Goal: Book appointment/travel/reservation

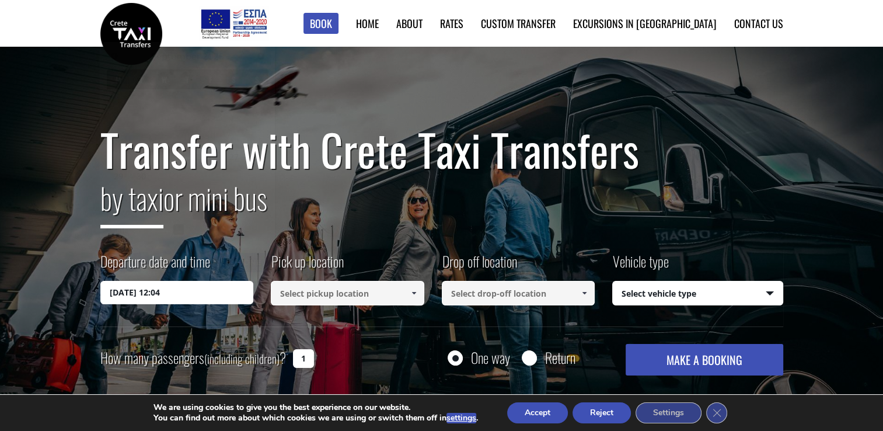
click at [118, 292] on input "[DATE] 12:04" at bounding box center [177, 292] width 154 height 23
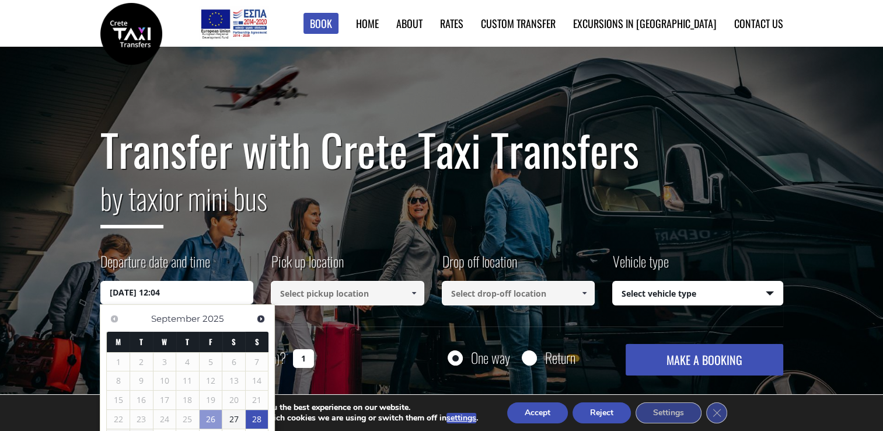
click at [246, 418] on link "28" at bounding box center [257, 419] width 23 height 19
type input "[DATE] 00:00"
click at [253, 418] on link "28" at bounding box center [257, 419] width 22 height 19
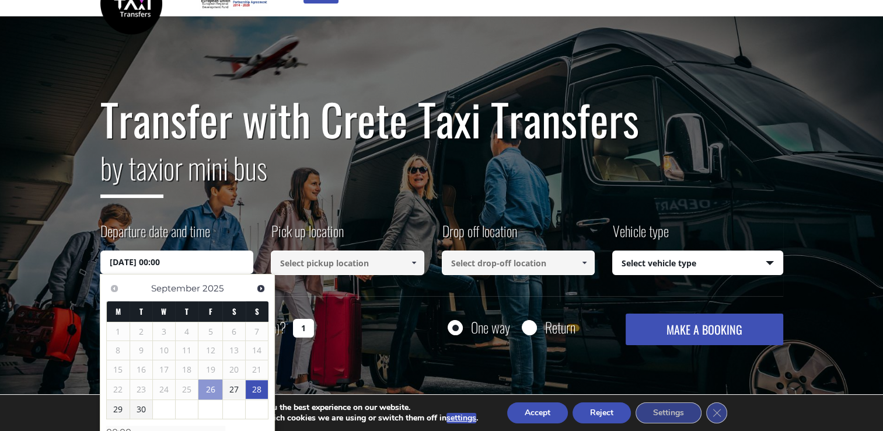
scroll to position [58, 0]
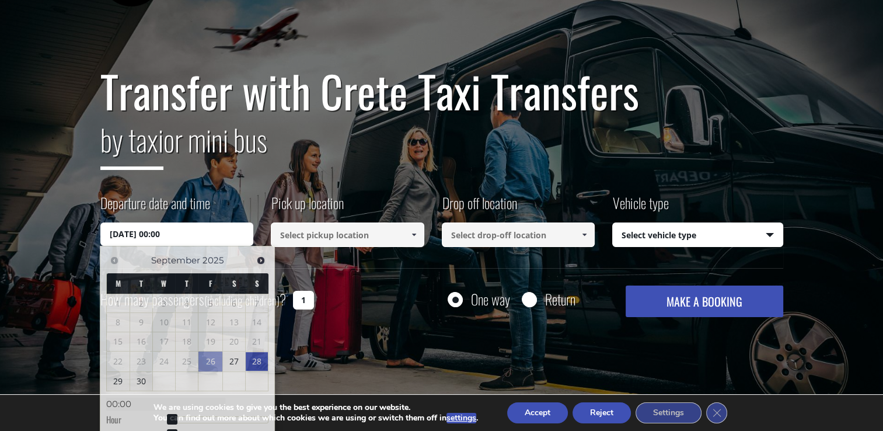
click at [417, 236] on span at bounding box center [413, 234] width 9 height 9
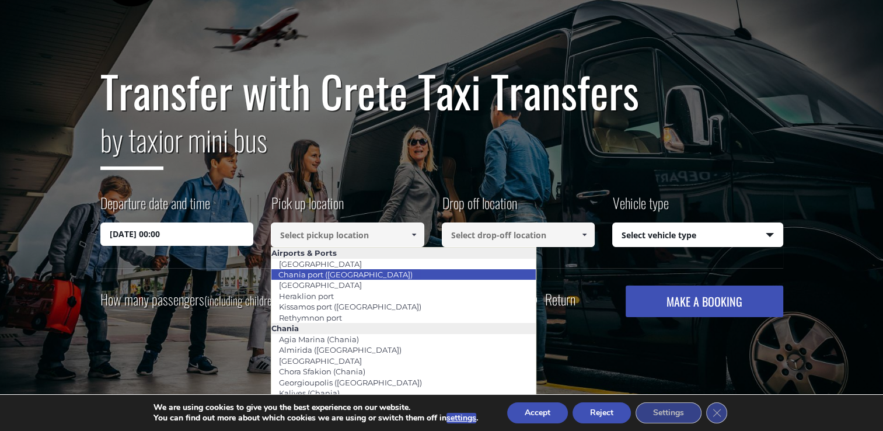
click at [353, 274] on link "Chania port ([GEOGRAPHIC_DATA])" at bounding box center [345, 274] width 149 height 16
type input "Chania port ([GEOGRAPHIC_DATA])"
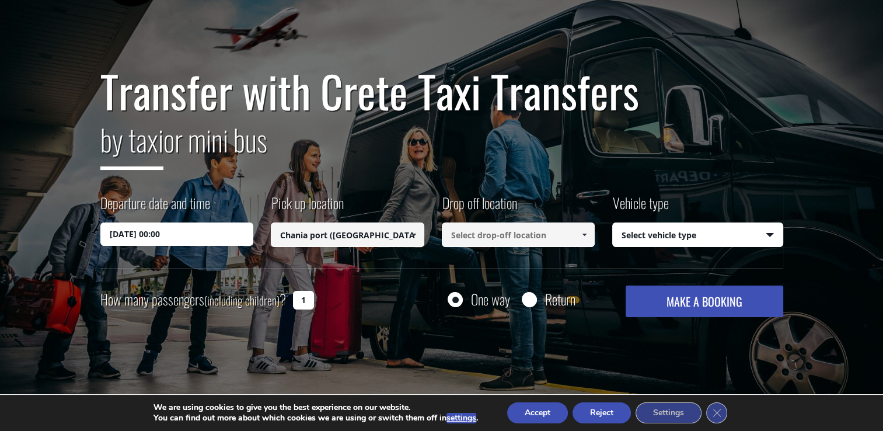
click at [532, 230] on input at bounding box center [519, 234] width 154 height 25
click at [582, 236] on span at bounding box center [584, 234] width 9 height 9
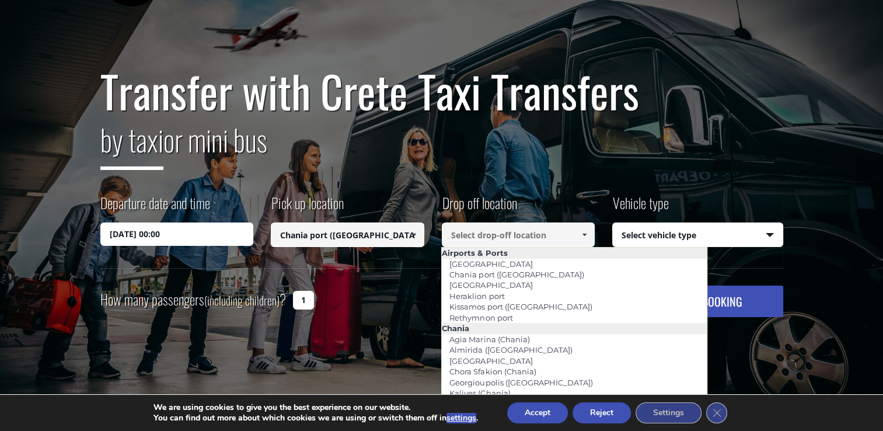
scroll to position [0, 0]
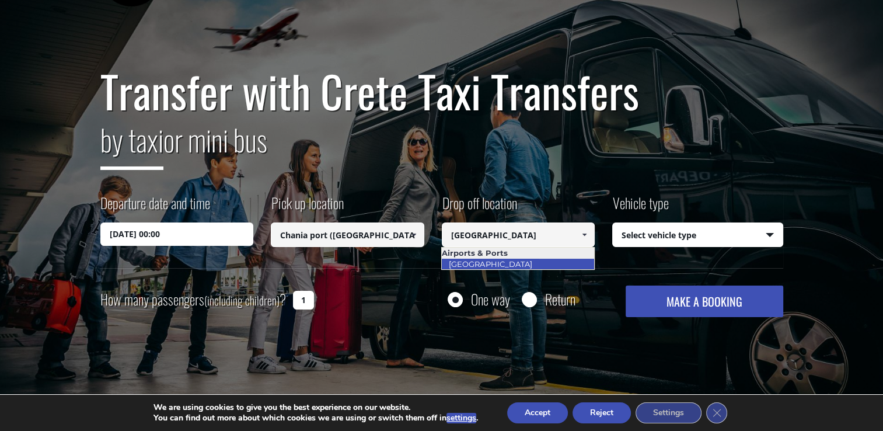
click at [498, 265] on link "[GEOGRAPHIC_DATA]" at bounding box center [490, 264] width 98 height 16
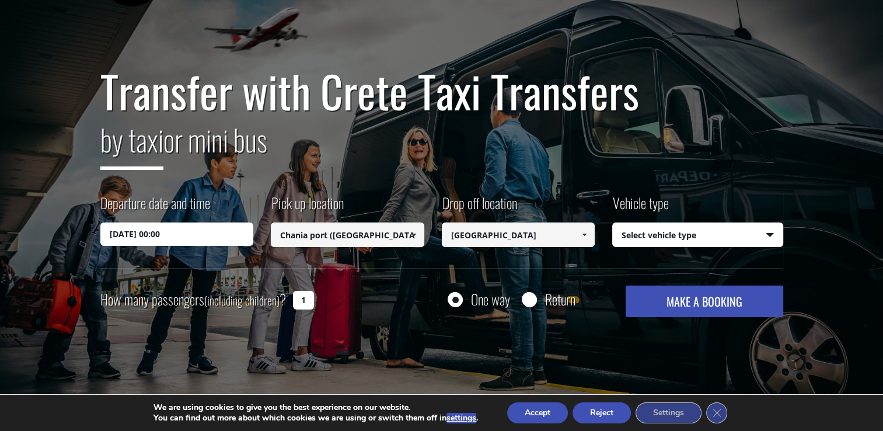
type input "[GEOGRAPHIC_DATA]"
click at [769, 234] on select "Select vehicle type Taxi (4 passengers) Mercedes E Class Mini Van (7 passengers…" at bounding box center [698, 235] width 170 height 25
select select "540"
click at [613, 223] on select "Select vehicle type Taxi (4 passengers) Mercedes E Class Mini Van (7 passengers…" at bounding box center [698, 235] width 170 height 25
click at [306, 300] on input "1" at bounding box center [303, 300] width 21 height 19
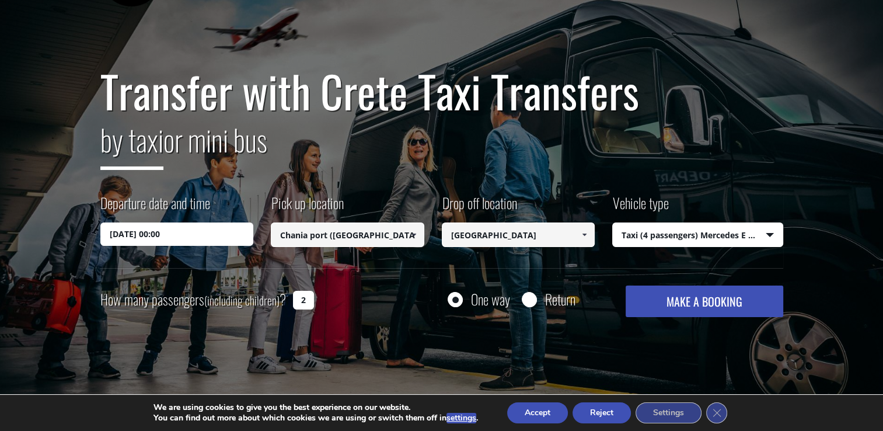
type input "2"
click at [556, 409] on button "Accept" at bounding box center [537, 412] width 61 height 21
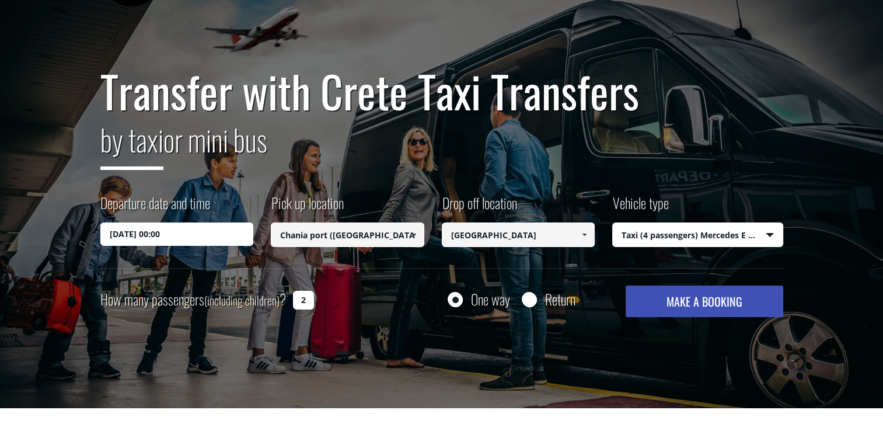
click at [733, 294] on button "MAKE A BOOKING" at bounding box center [704, 301] width 157 height 32
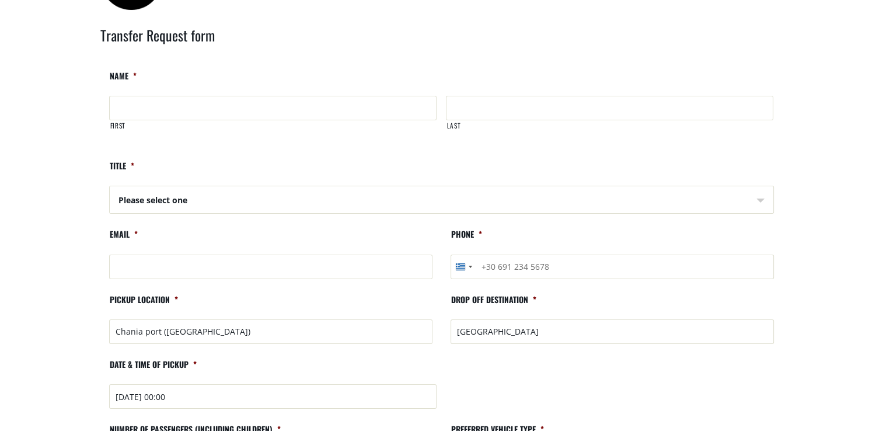
scroll to position [58, 0]
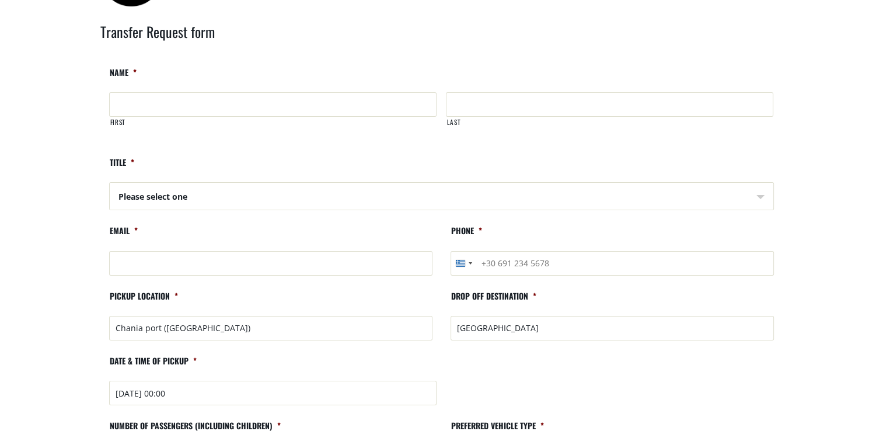
click at [299, 113] on input "First" at bounding box center [272, 104] width 327 height 25
type input "Fiona"
type input "Miller"
type input "fionamarymiller2606@gmail.com"
type input "+447970529113"
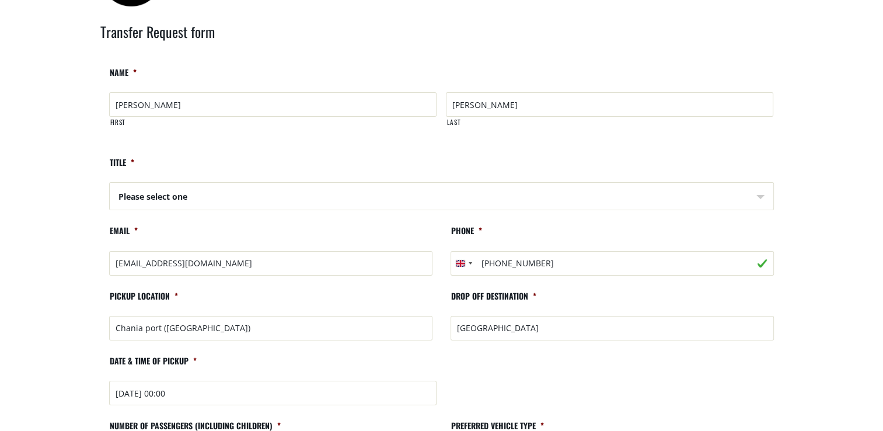
click at [292, 194] on select "Please select one Mr Mrs" at bounding box center [442, 197] width 664 height 28
click at [264, 265] on input "fionamarymiller2606@gmail.com" at bounding box center [270, 263] width 323 height 25
click at [277, 195] on select "Please select one Mr Mrs" at bounding box center [442, 197] width 664 height 28
select select "Mrs"
click at [110, 183] on select "Please select one Mr Mrs" at bounding box center [442, 197] width 664 height 28
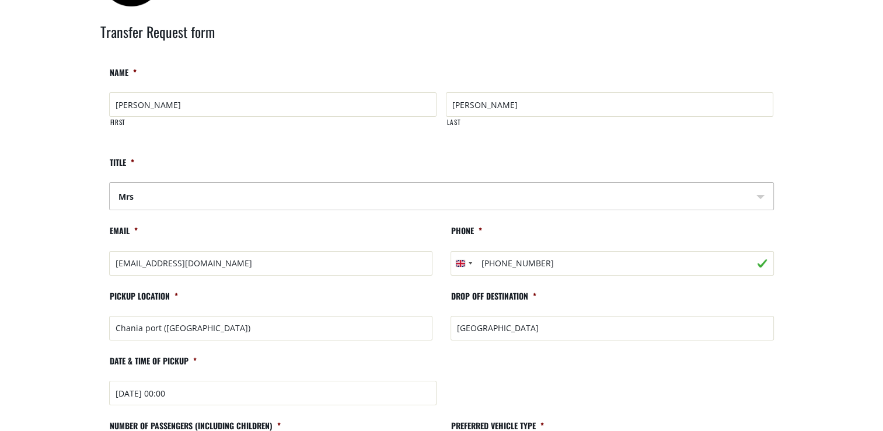
click at [234, 326] on input "Chania port ([GEOGRAPHIC_DATA])" at bounding box center [270, 328] width 323 height 25
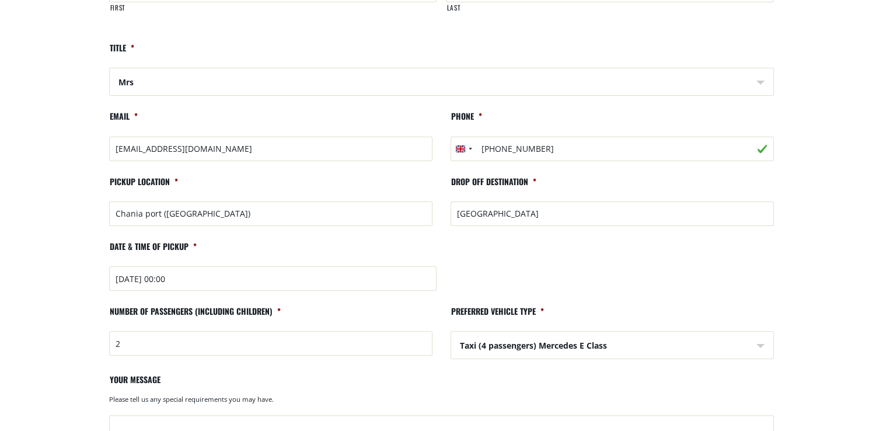
scroll to position [175, 0]
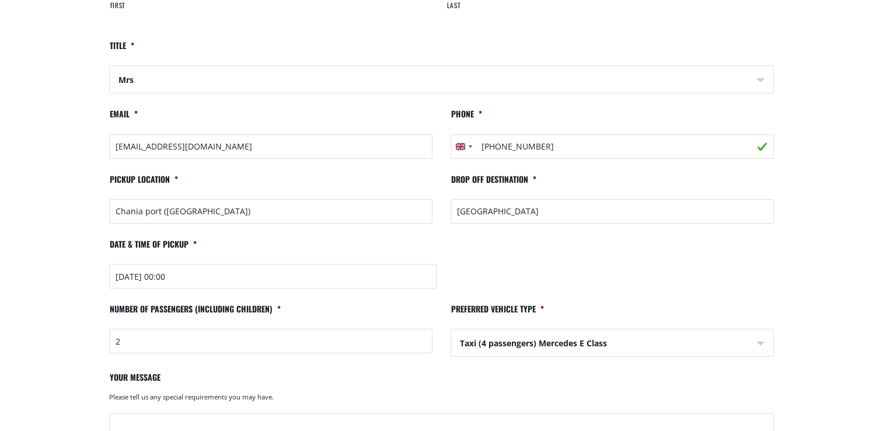
click at [211, 278] on input "2025-09-28 00:00" at bounding box center [273, 276] width 328 height 25
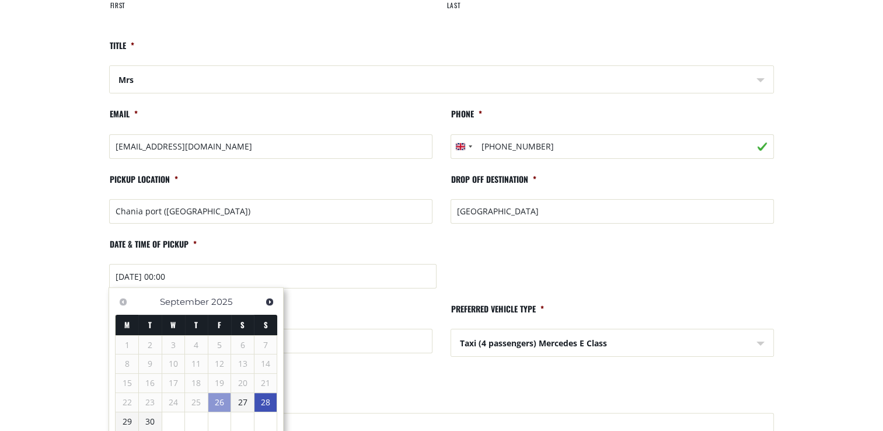
click at [267, 397] on link "28" at bounding box center [265, 402] width 23 height 19
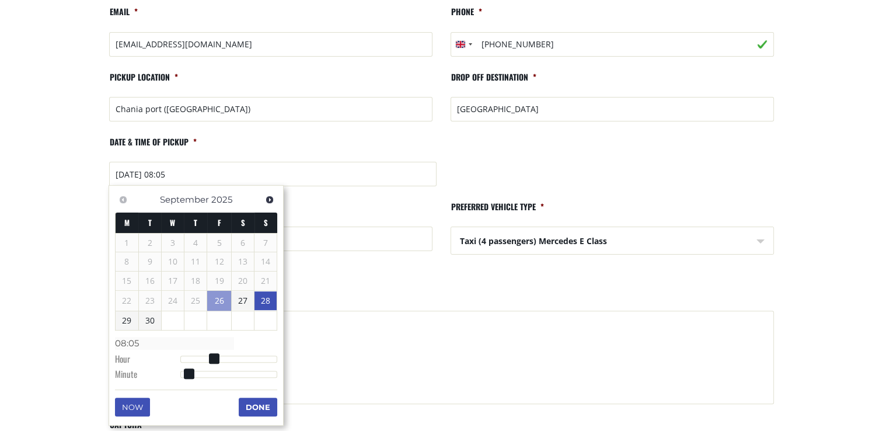
scroll to position [292, 0]
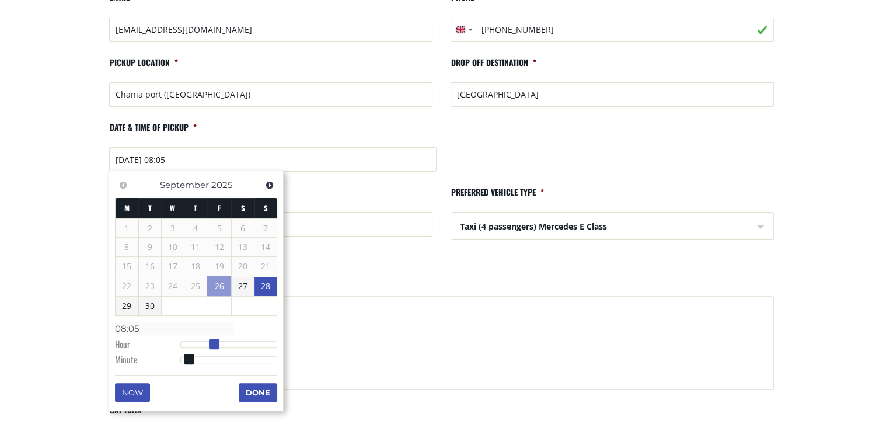
type input "28/09/2025 09:05"
type input "09:05"
type input "28/09/2025 10:05"
type input "10:05"
type input "28/09/2025 11:05"
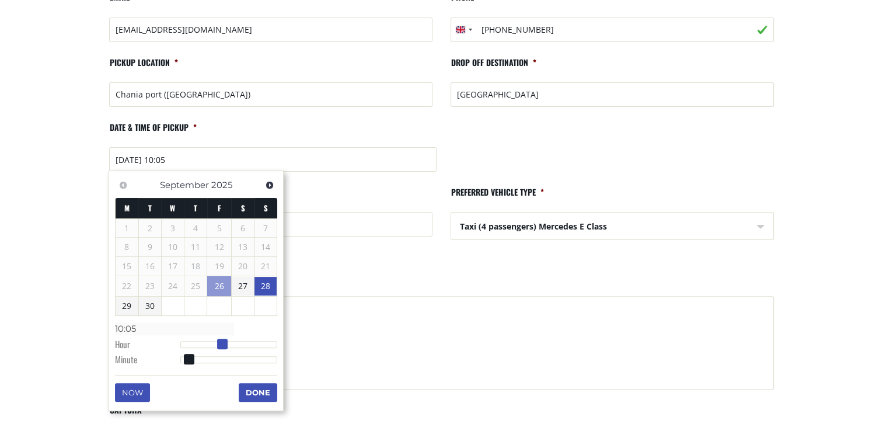
type input "11:05"
type input "28/09/2025 12:05"
type input "12:05"
type input "28/09/2025 13:05"
type input "13:05"
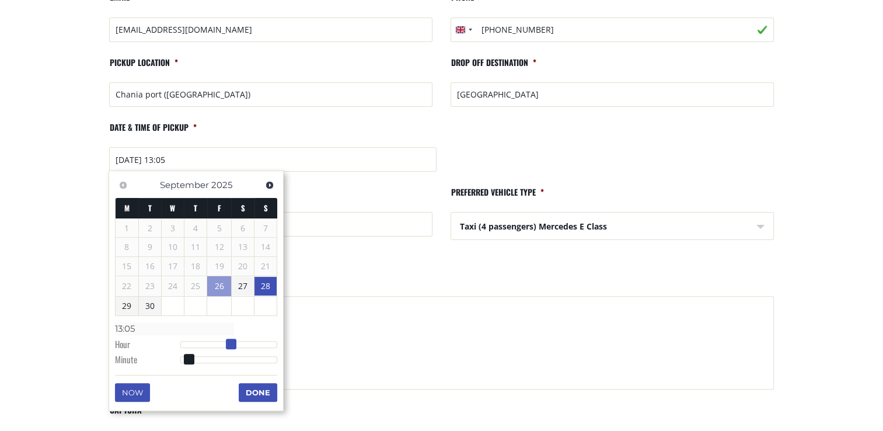
type input "28/09/2025 14:05"
type input "14:05"
type input "28/09/2025 15:05"
type input "15:05"
type input "28/09/2025 16:05"
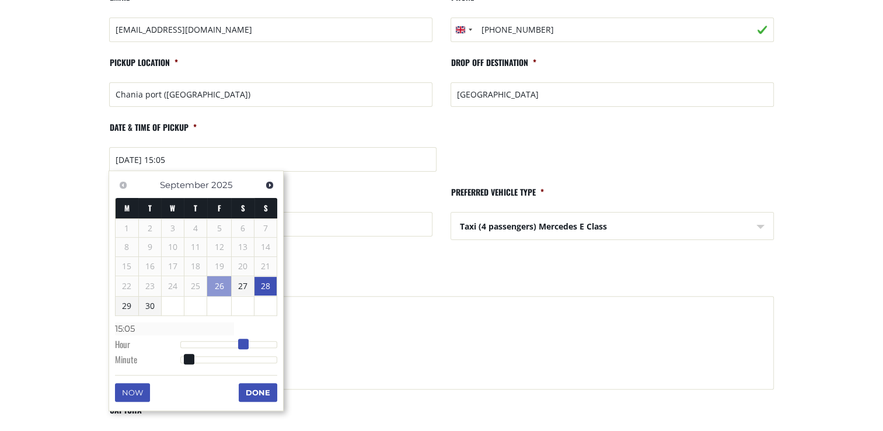
type input "16:05"
type input "28/09/2025 17:05"
type input "17:05"
type input "28/09/2025 18:05"
type input "18:05"
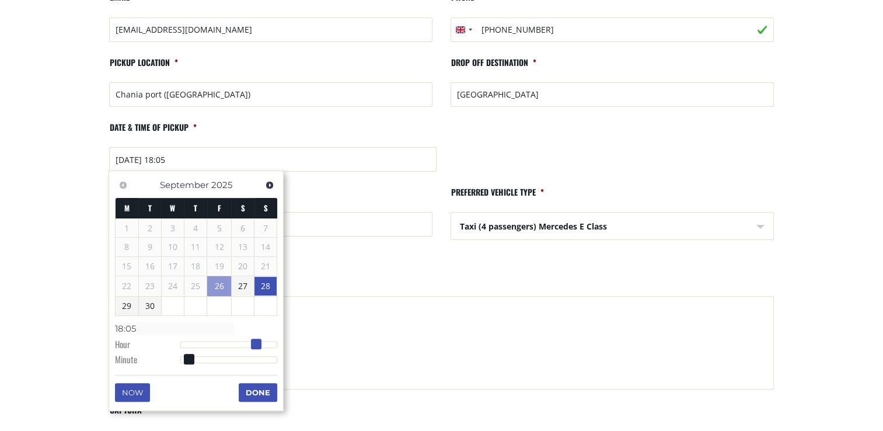
drag, startPoint x: 216, startPoint y: 340, endPoint x: 259, endPoint y: 347, distance: 43.7
click at [259, 347] on span at bounding box center [256, 344] width 11 height 11
click at [267, 391] on button "Done" at bounding box center [258, 392] width 39 height 19
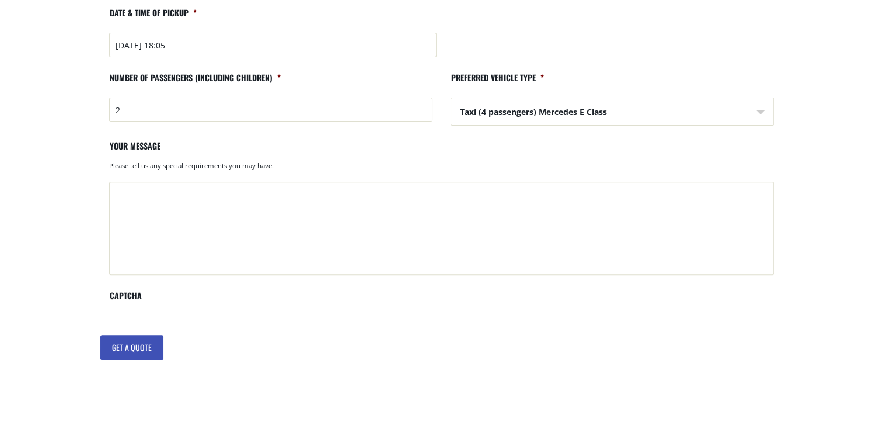
scroll to position [409, 0]
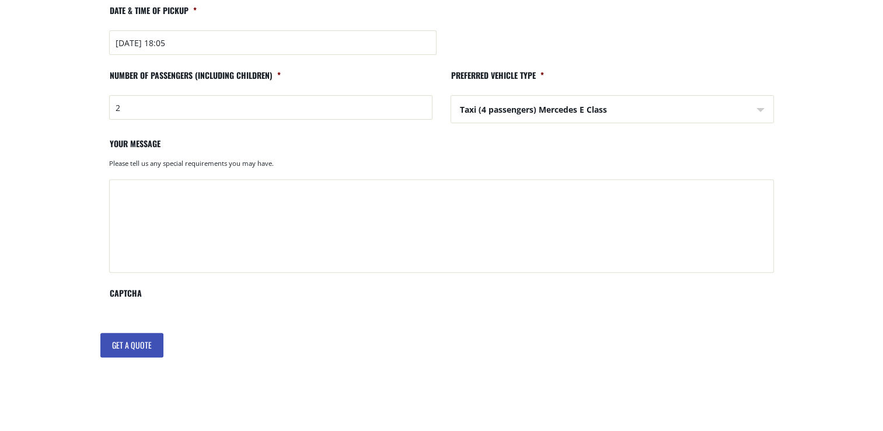
click at [203, 212] on textarea "Your message" at bounding box center [441, 225] width 665 height 93
type textarea "i"
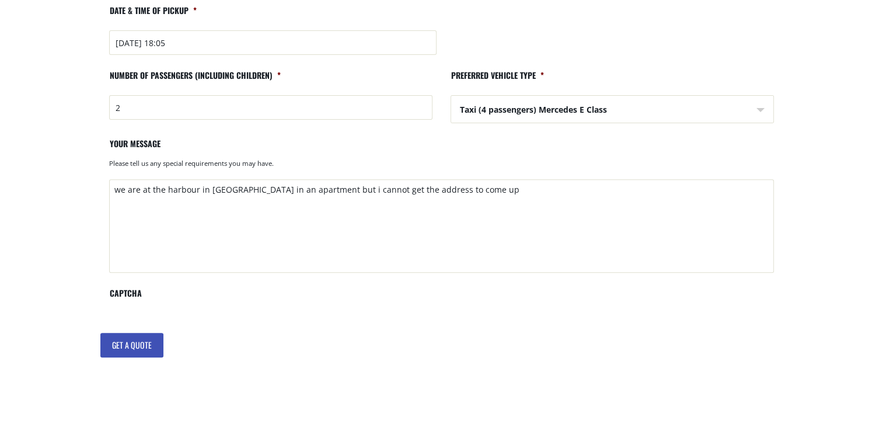
click at [166, 189] on textarea "we are at the harbour in chania in an apartment but i cannot get the address to…" at bounding box center [441, 225] width 665 height 93
type textarea "we are at the beach in chania in an apartment but i cannot get the address to c…"
click at [118, 347] on input "Get a quote" at bounding box center [131, 345] width 63 height 25
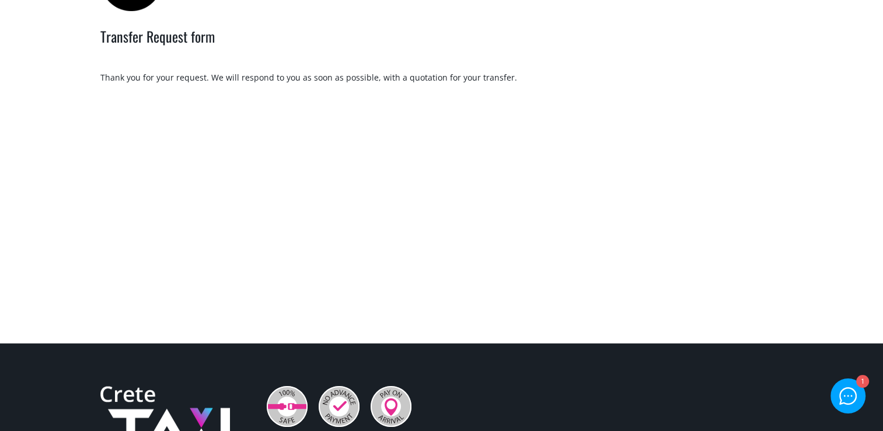
scroll to position [58, 0]
